Goal: Information Seeking & Learning: Find specific fact

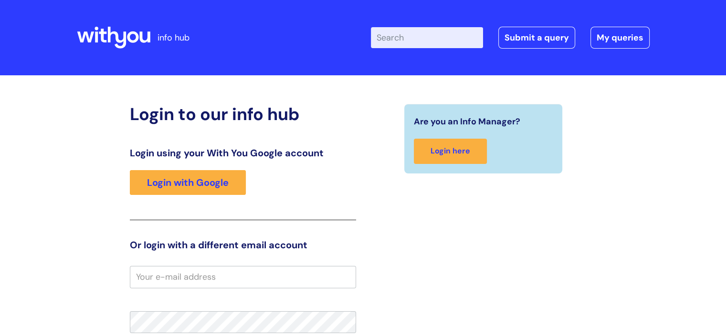
click at [416, 43] on input "Enter your search term here..." at bounding box center [427, 37] width 112 height 21
type input "wifi"
click button "Search" at bounding box center [0, 0] width 0 height 0
click at [197, 169] on div "Login using your With You Google account Login with Google" at bounding box center [243, 183] width 226 height 73
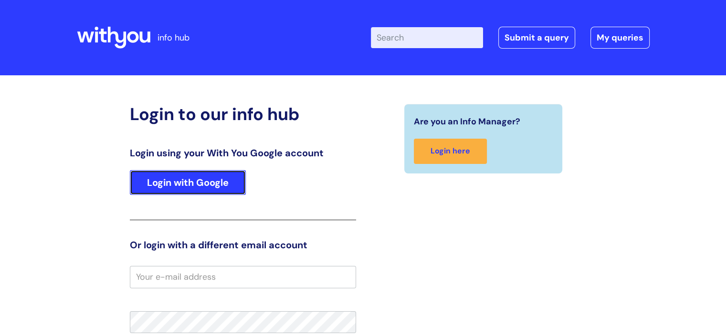
click at [198, 177] on link "Login with Google" at bounding box center [188, 182] width 116 height 25
click at [200, 181] on link "Login with Google" at bounding box center [188, 182] width 116 height 25
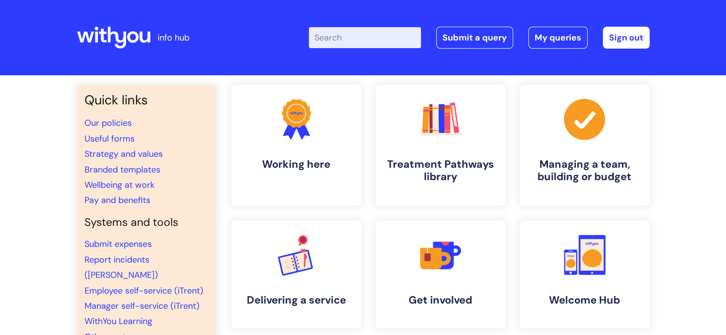
click at [376, 39] on input "Enter your search term here..." at bounding box center [365, 37] width 112 height 21
type input "wifi"
click button "Search" at bounding box center [0, 0] width 0 height 0
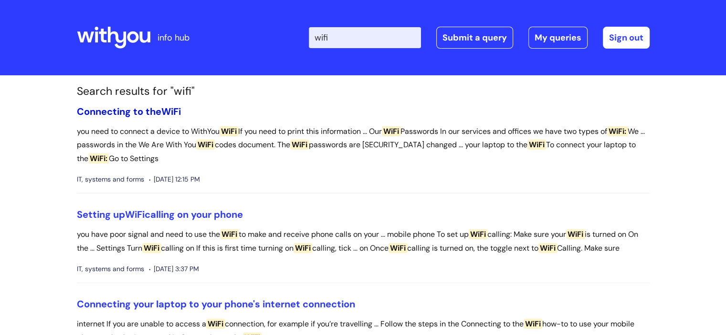
click at [118, 113] on link "Connecting to the WiFi" at bounding box center [129, 111] width 104 height 12
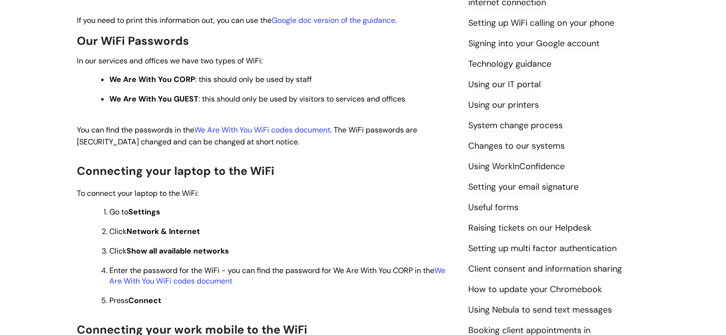
scroll to position [242, 0]
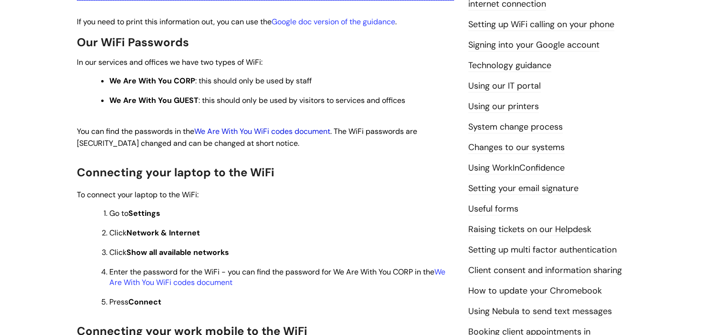
click at [315, 135] on link "We Are With You WiFi codes document" at bounding box center [262, 131] width 136 height 10
